Goal: Transaction & Acquisition: Purchase product/service

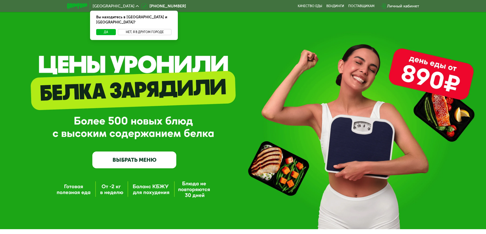
click at [139, 29] on button "Нет, я в другом городе" at bounding box center [145, 32] width 54 height 6
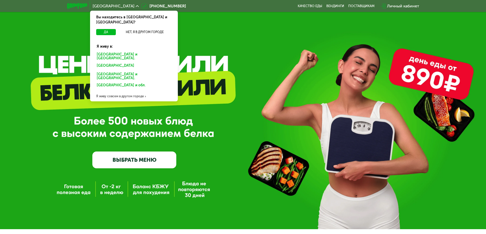
click at [122, 63] on div "Санкт-Петербурге и обл." at bounding box center [133, 67] width 80 height 8
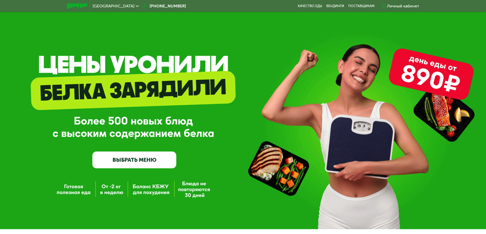
click at [140, 160] on link "ВЫБРАТЬ МЕНЮ" at bounding box center [134, 160] width 84 height 17
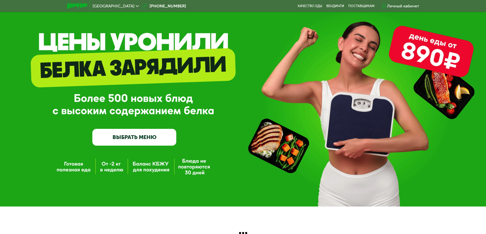
click at [124, 135] on link "ВЫБРАТЬ МЕНЮ" at bounding box center [134, 137] width 84 height 17
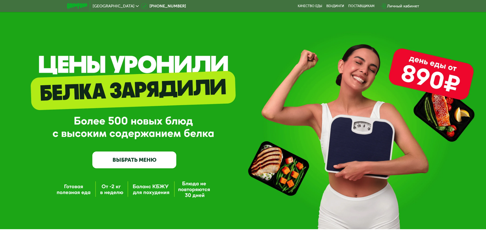
click at [152, 156] on link "ВЫБРАТЬ МЕНЮ" at bounding box center [134, 160] width 84 height 17
click at [151, 159] on link "ВЫБРАТЬ МЕНЮ" at bounding box center [134, 160] width 84 height 17
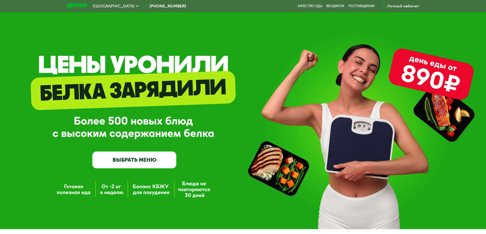
drag, startPoint x: 151, startPoint y: 159, endPoint x: 335, endPoint y: 10, distance: 237.2
click at [335, 10] on div "Санкт-Петербург 8 (800) 555-21-78 Качество еды Вендинги поставщикам Личный каби…" at bounding box center [243, 6] width 357 height 11
click at [358, 5] on div "поставщикам" at bounding box center [361, 6] width 26 height 4
click at [95, 9] on div "[GEOGRAPHIC_DATA]" at bounding box center [115, 6] width 51 height 9
